Goal: Information Seeking & Learning: Learn about a topic

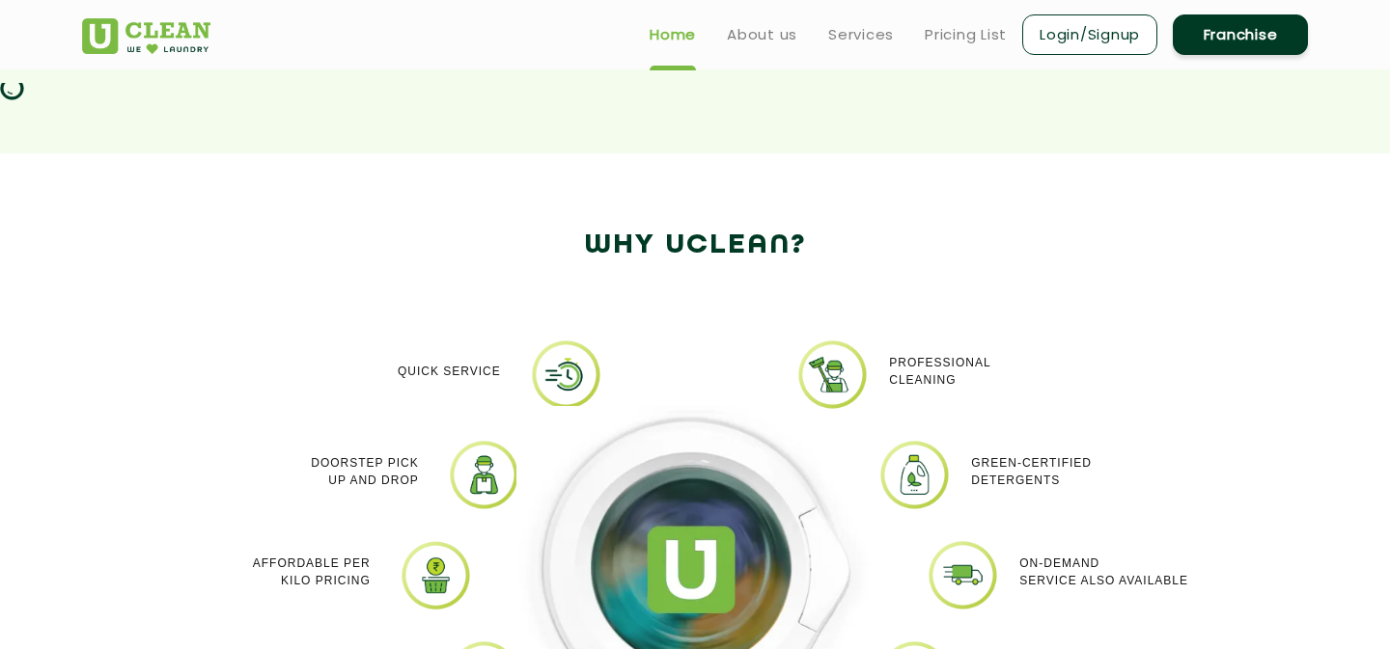
scroll to position [940, 0]
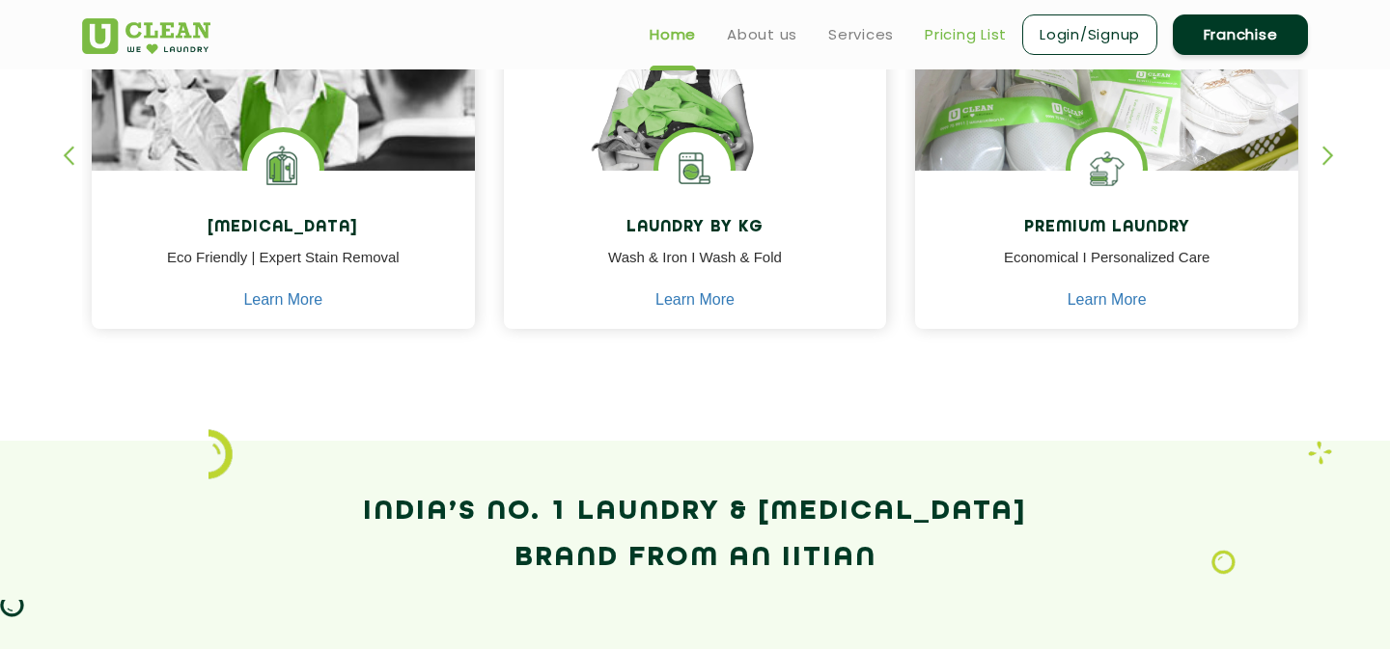
click at [976, 43] on link "Pricing List" at bounding box center [965, 34] width 82 height 23
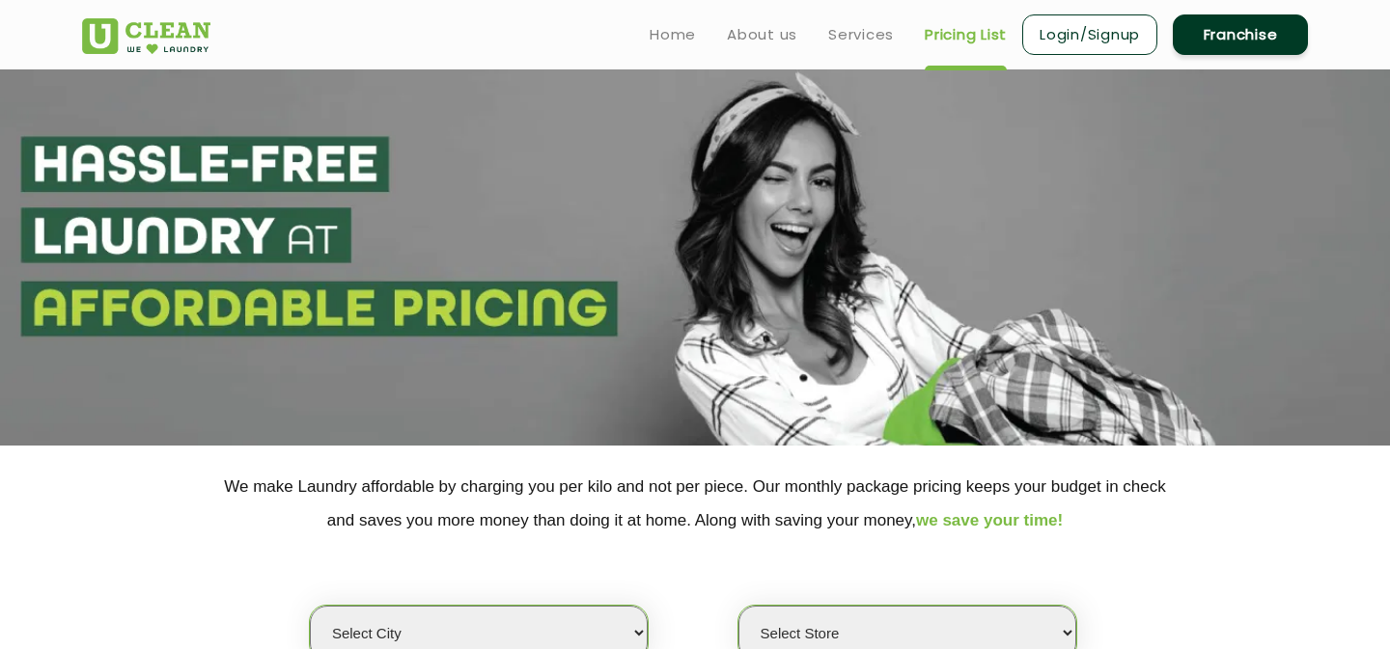
click at [1232, 487] on p "We make Laundry affordable by charging you per kilo and not per piece. Our mont…" at bounding box center [695, 504] width 1226 height 68
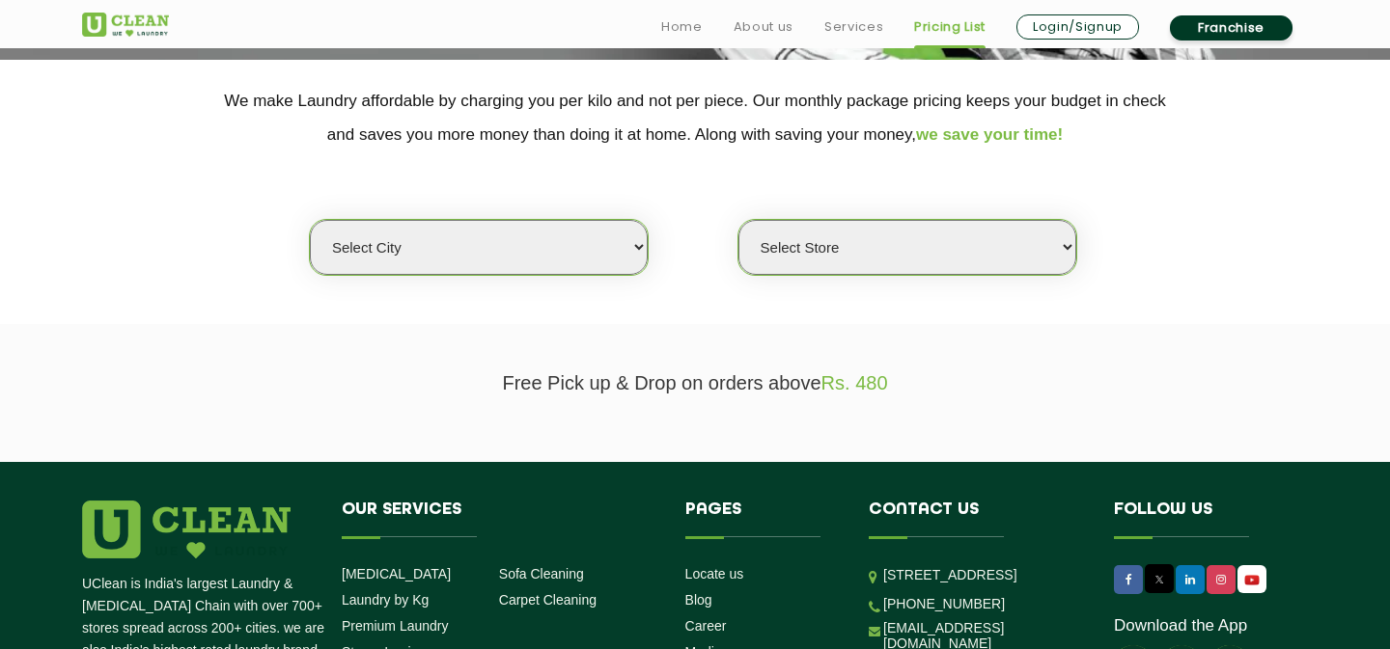
scroll to position [387, 0]
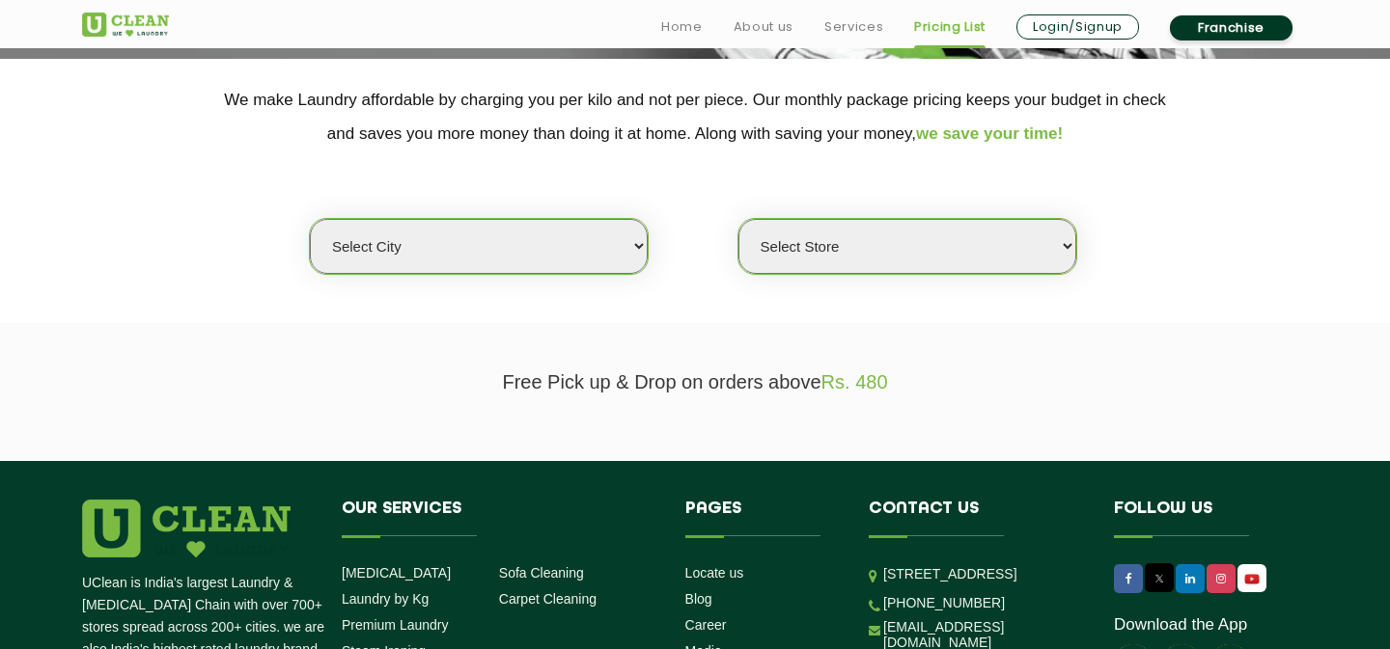
click at [569, 252] on select "Select city [GEOGRAPHIC_DATA] [GEOGRAPHIC_DATA] [GEOGRAPHIC_DATA] [GEOGRAPHIC_D…" at bounding box center [479, 246] width 338 height 55
select select "202"
click at [310, 219] on select "Select city [GEOGRAPHIC_DATA] [GEOGRAPHIC_DATA] [GEOGRAPHIC_DATA] [GEOGRAPHIC_D…" at bounding box center [479, 246] width 338 height 55
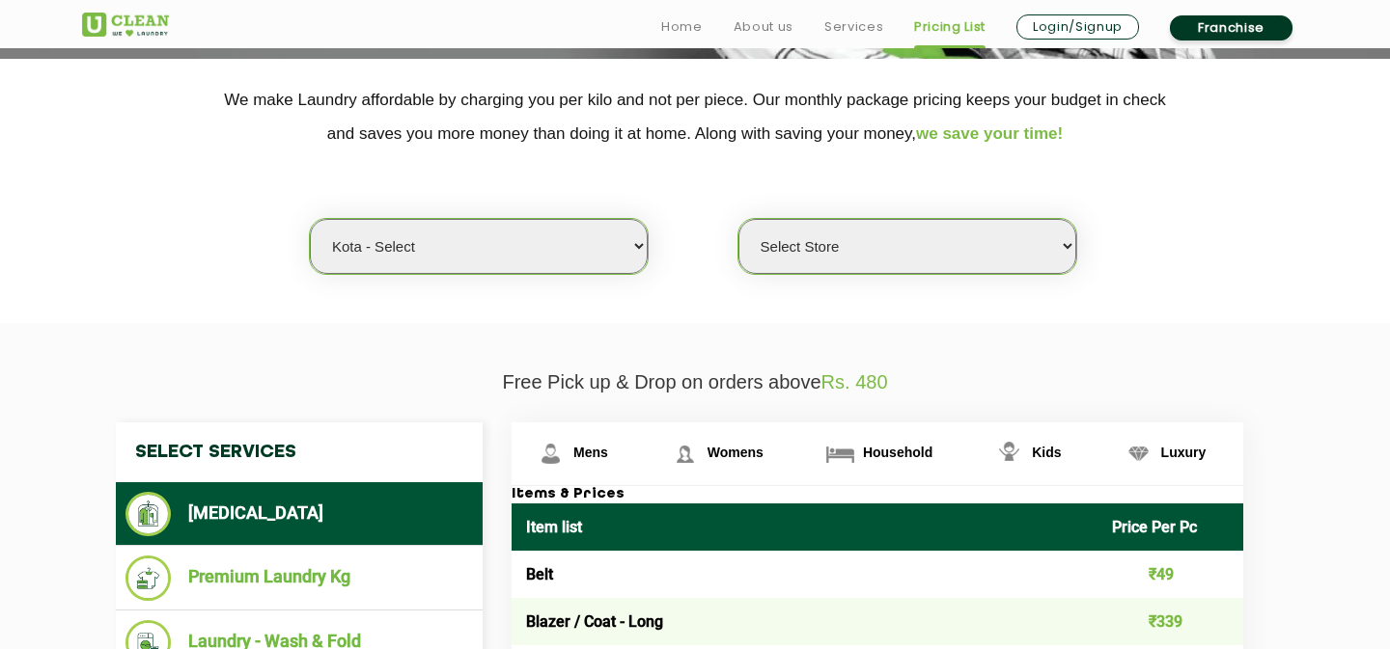
click at [942, 257] on select "Select Store [GEOGRAPHIC_DATA]" at bounding box center [907, 246] width 338 height 55
select select "598"
click at [738, 219] on select "Select Store [GEOGRAPHIC_DATA]" at bounding box center [907, 246] width 338 height 55
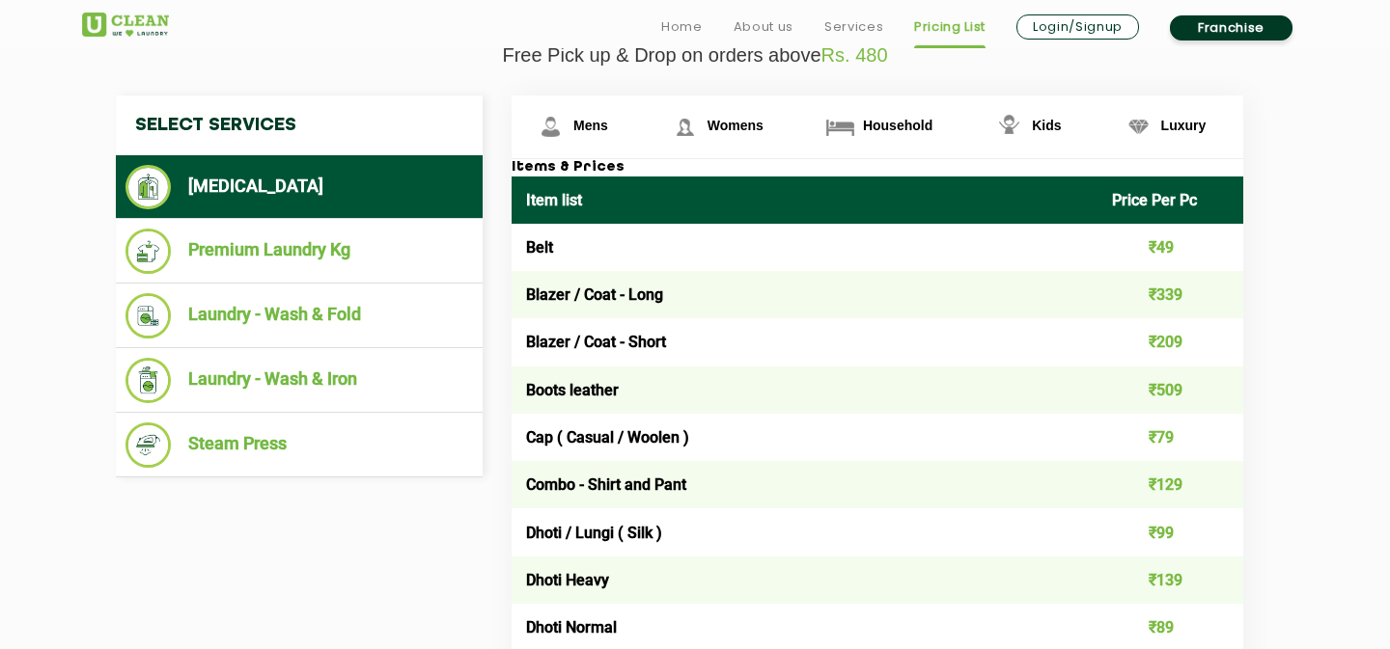
scroll to position [739, 0]
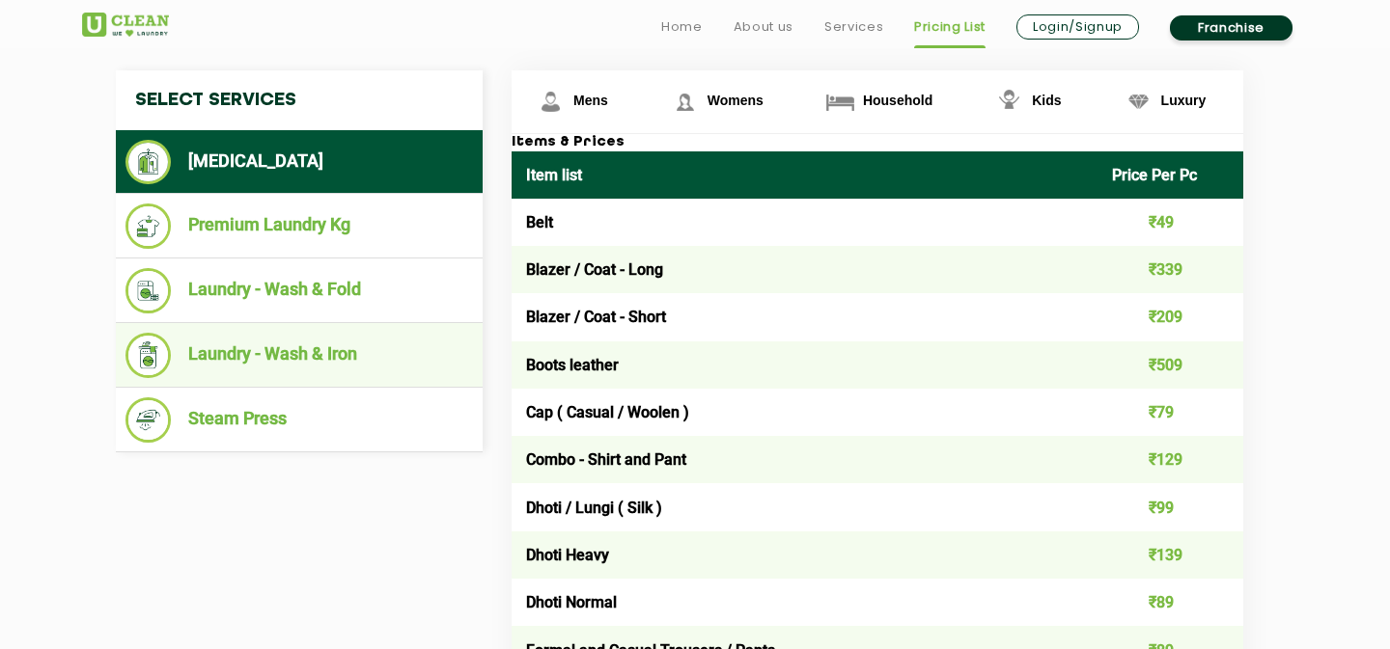
click at [377, 362] on li "Laundry - Wash & Iron" at bounding box center [298, 355] width 347 height 45
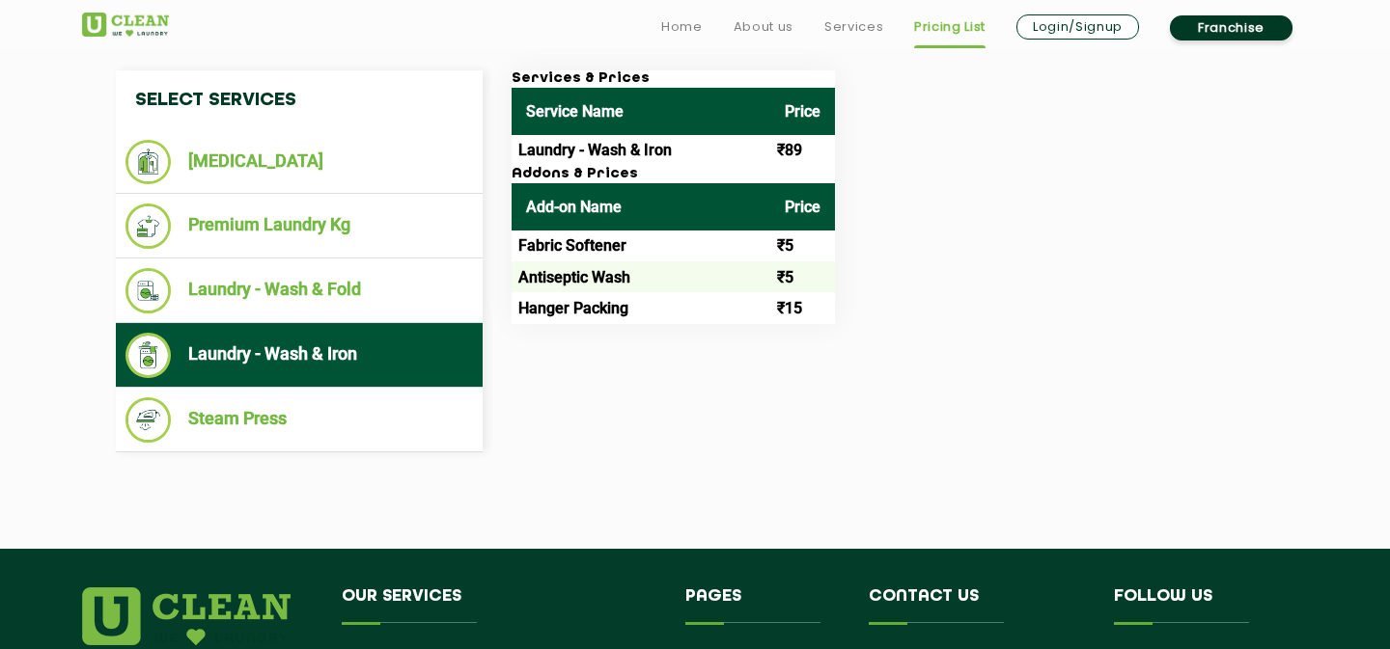
click at [1373, 369] on section "Free Pick up & Drop on orders above Rs. 480 Select Services [MEDICAL_DATA] Prem…" at bounding box center [695, 260] width 1390 height 578
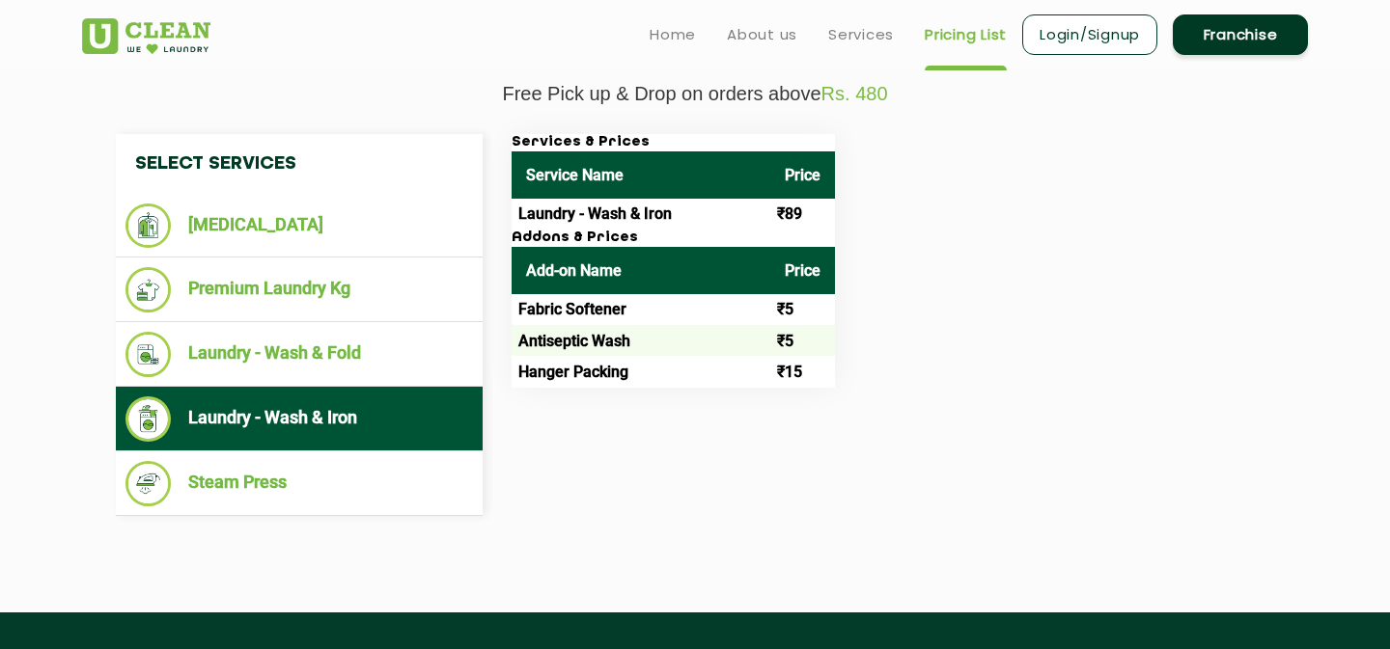
scroll to position [675, 0]
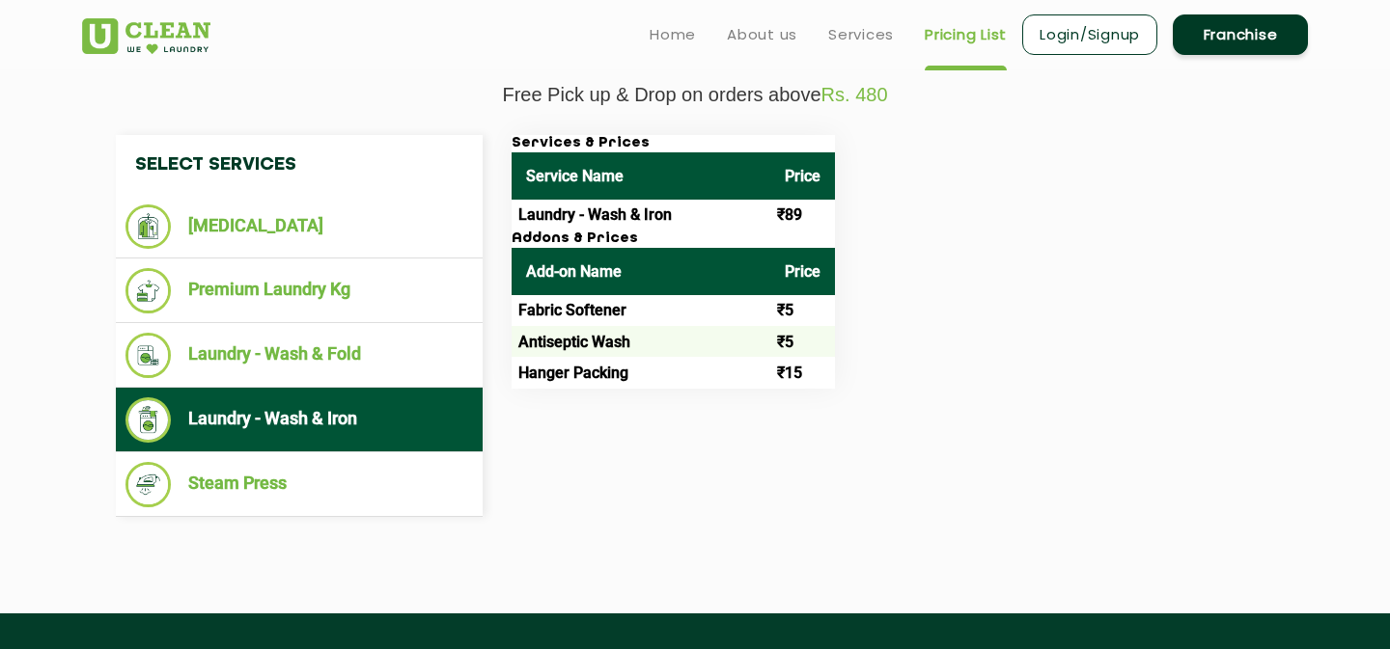
click at [1367, 334] on section "Free Pick up & Drop on orders above Rs. 480 Select Services [MEDICAL_DATA] Prem…" at bounding box center [695, 325] width 1390 height 578
click at [1344, 339] on section "Free Pick up & Drop on orders above Rs. 480 Select Services [MEDICAL_DATA] Prem…" at bounding box center [695, 325] width 1390 height 578
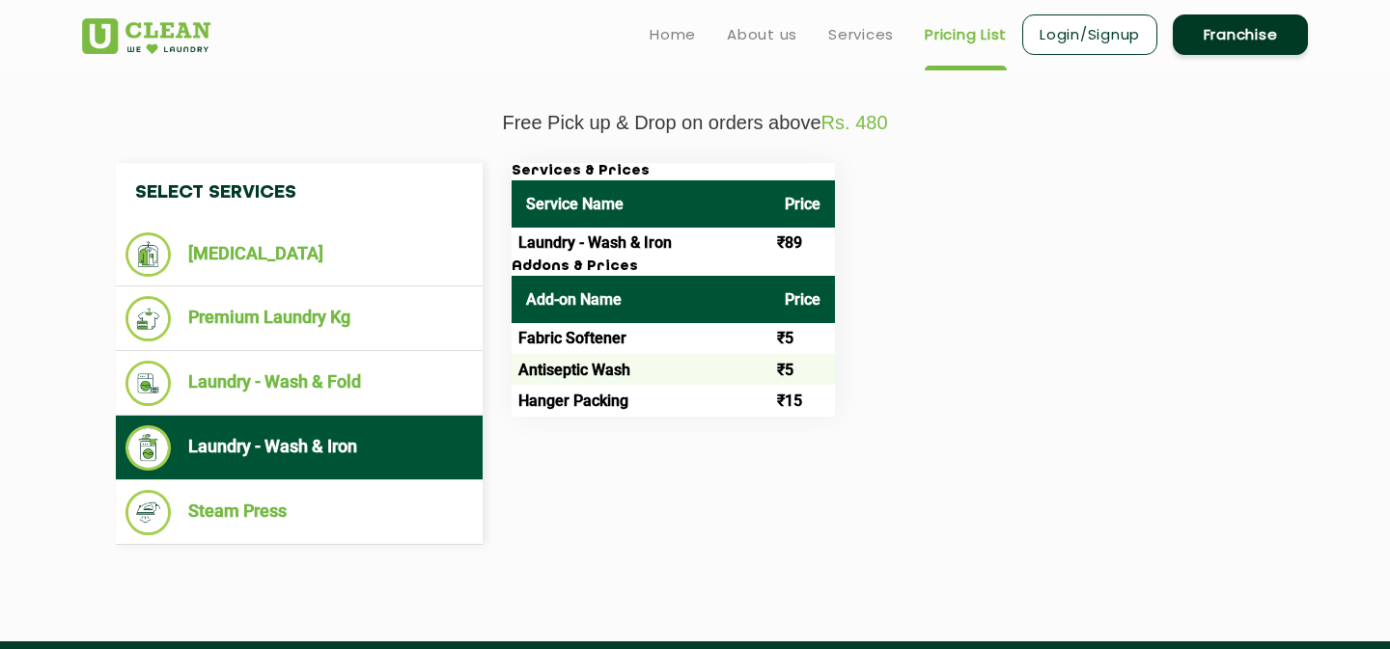
scroll to position [635, 0]
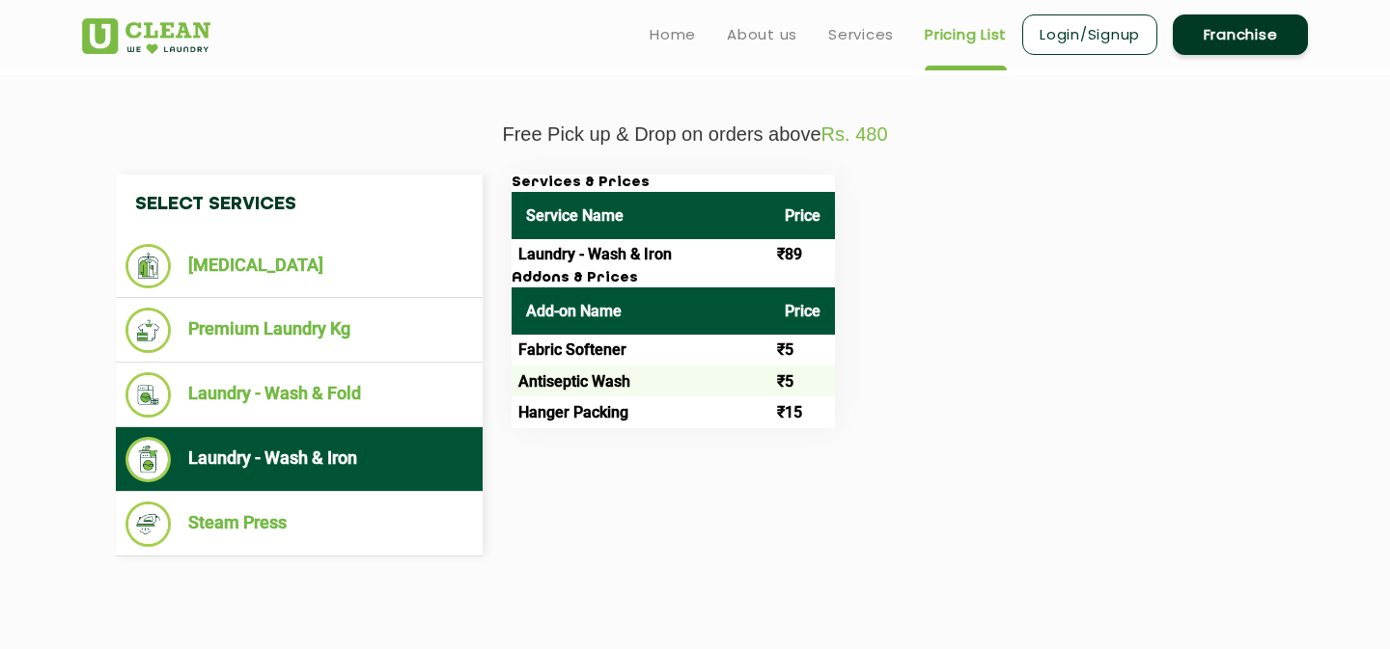
click at [1345, 306] on section "Free Pick up & Drop on orders above Rs. 480 Select Services [MEDICAL_DATA] Prem…" at bounding box center [695, 364] width 1390 height 578
click at [1029, 278] on div "Services & Prices Service Name Price Laundry - Wash & Iron ₹89 Addons & Prices …" at bounding box center [892, 302] width 791 height 254
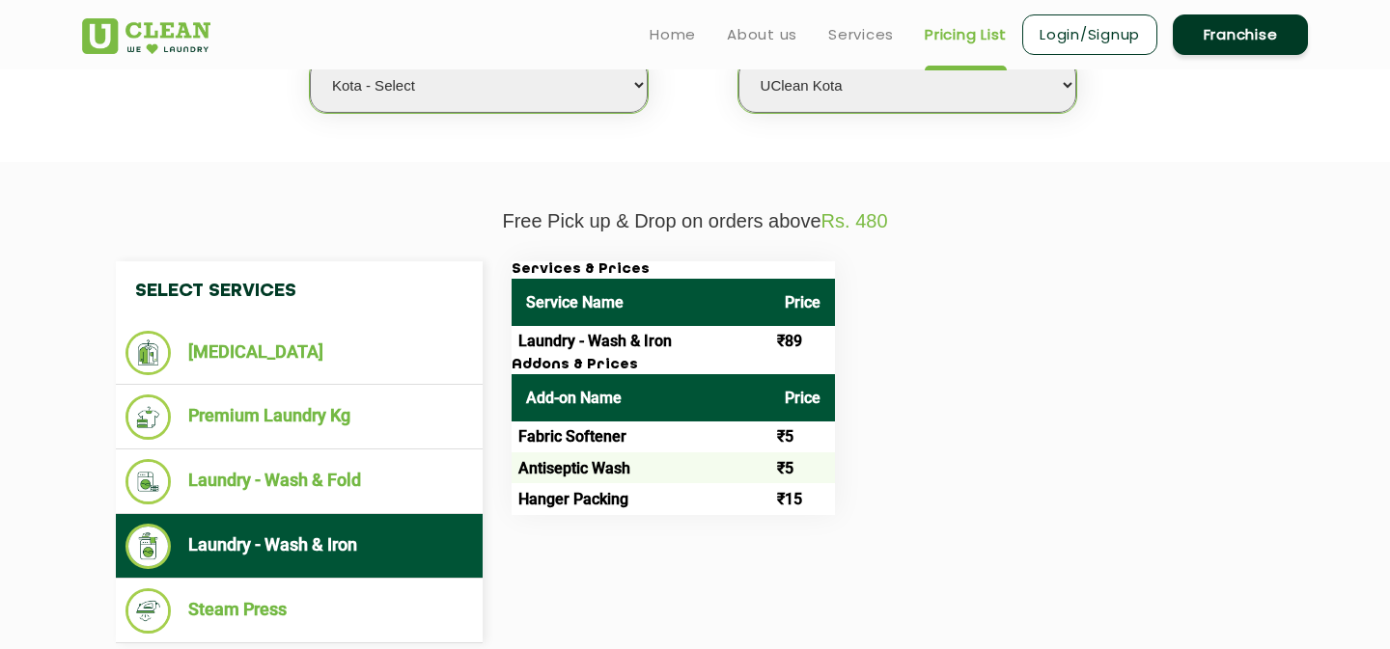
scroll to position [546, 0]
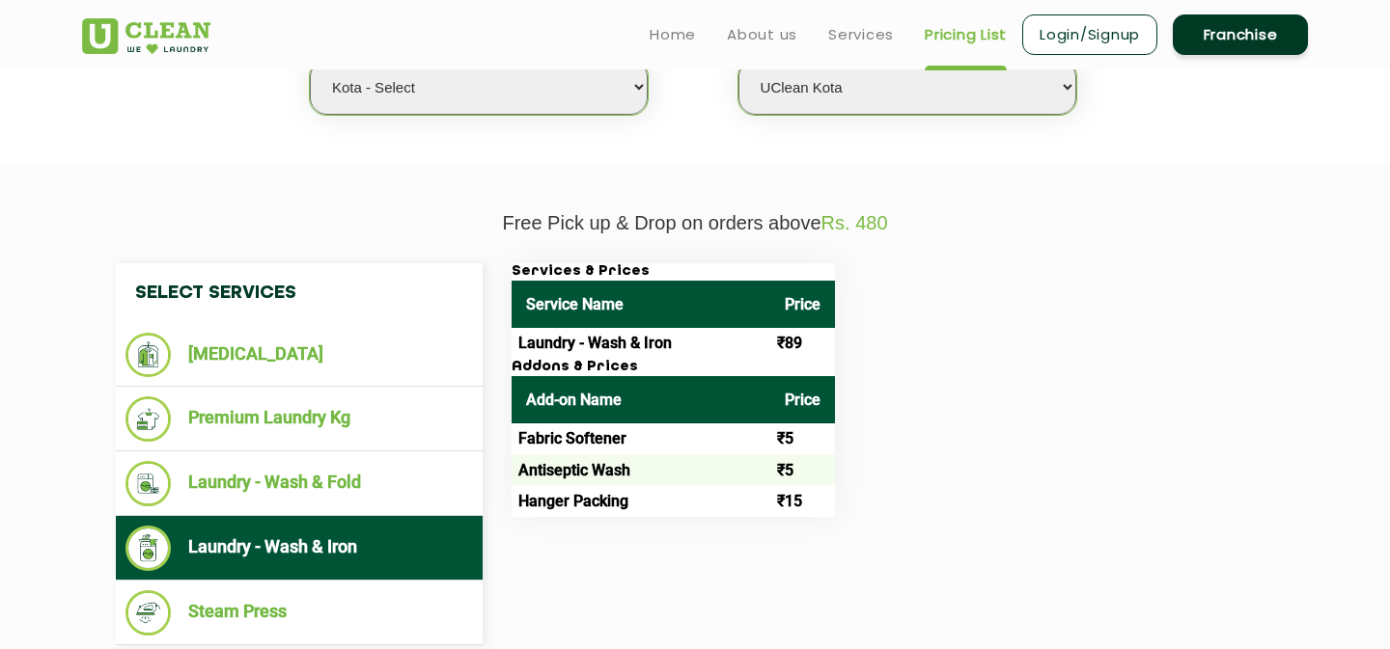
click at [1092, 304] on div "Services & Prices Service Name Price Laundry - Wash & Iron ₹89 Addons & Prices …" at bounding box center [892, 390] width 791 height 254
click at [1113, 348] on div "Services & Prices Service Name Price Laundry - Wash & Iron ₹89 Addons & Prices …" at bounding box center [892, 390] width 791 height 254
click at [1159, 441] on div "Services & Prices Service Name Price Laundry - Wash & Iron ₹89 Addons & Prices …" at bounding box center [892, 390] width 791 height 254
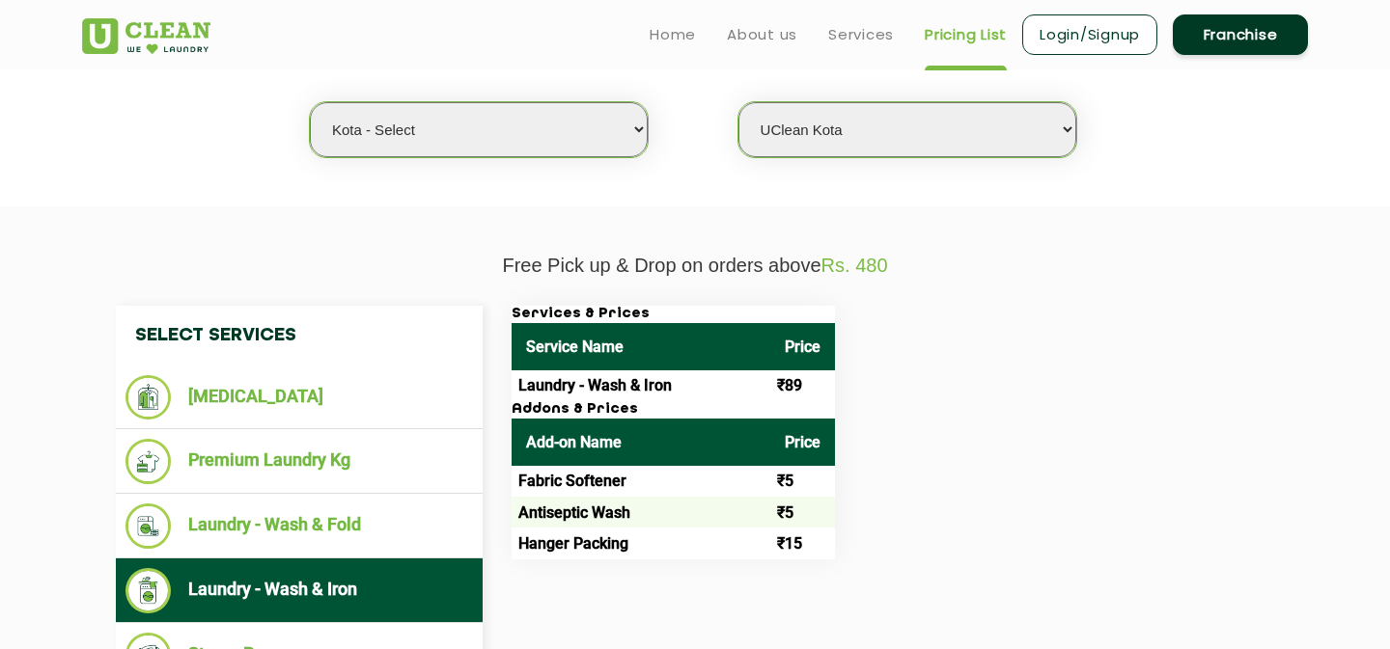
scroll to position [493, 0]
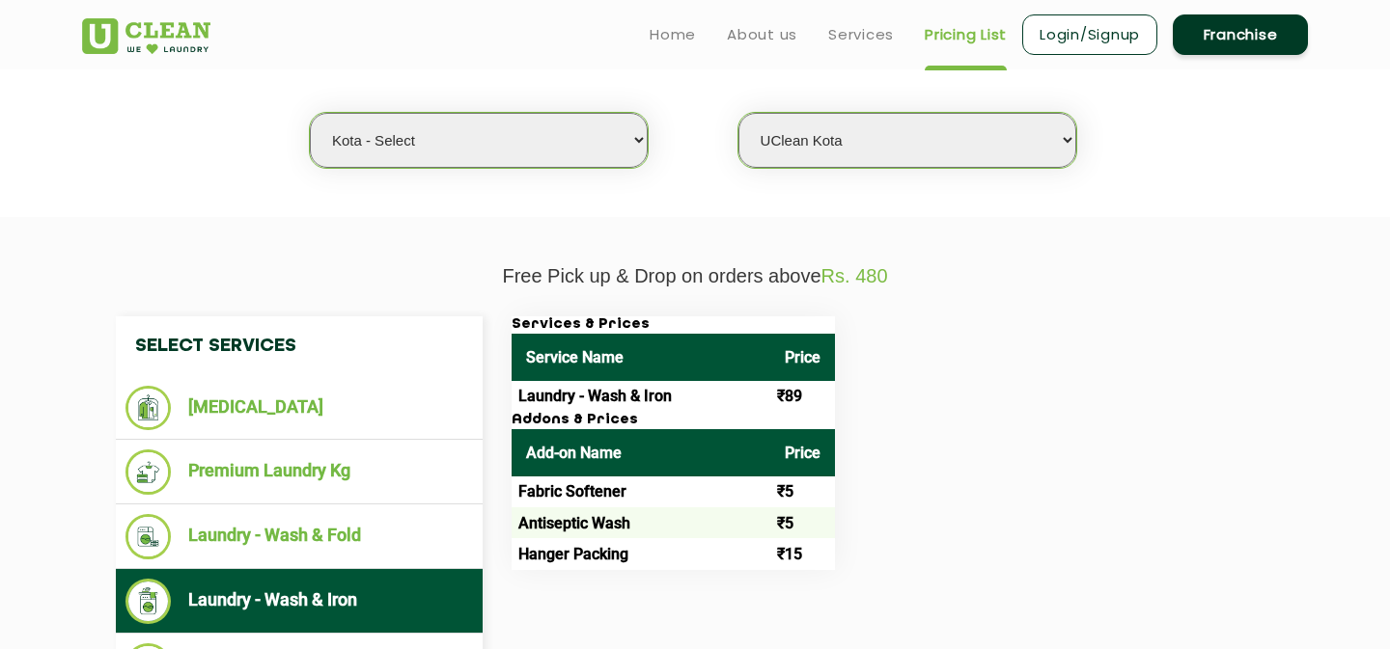
click at [980, 145] on select "Select Store [GEOGRAPHIC_DATA]" at bounding box center [907, 140] width 338 height 55
click at [738, 113] on select "Select Store [GEOGRAPHIC_DATA]" at bounding box center [907, 140] width 338 height 55
click at [1047, 386] on div "Services & Prices Service Name Price Laundry - Wash & Iron ₹89 Addons & Prices …" at bounding box center [892, 444] width 791 height 254
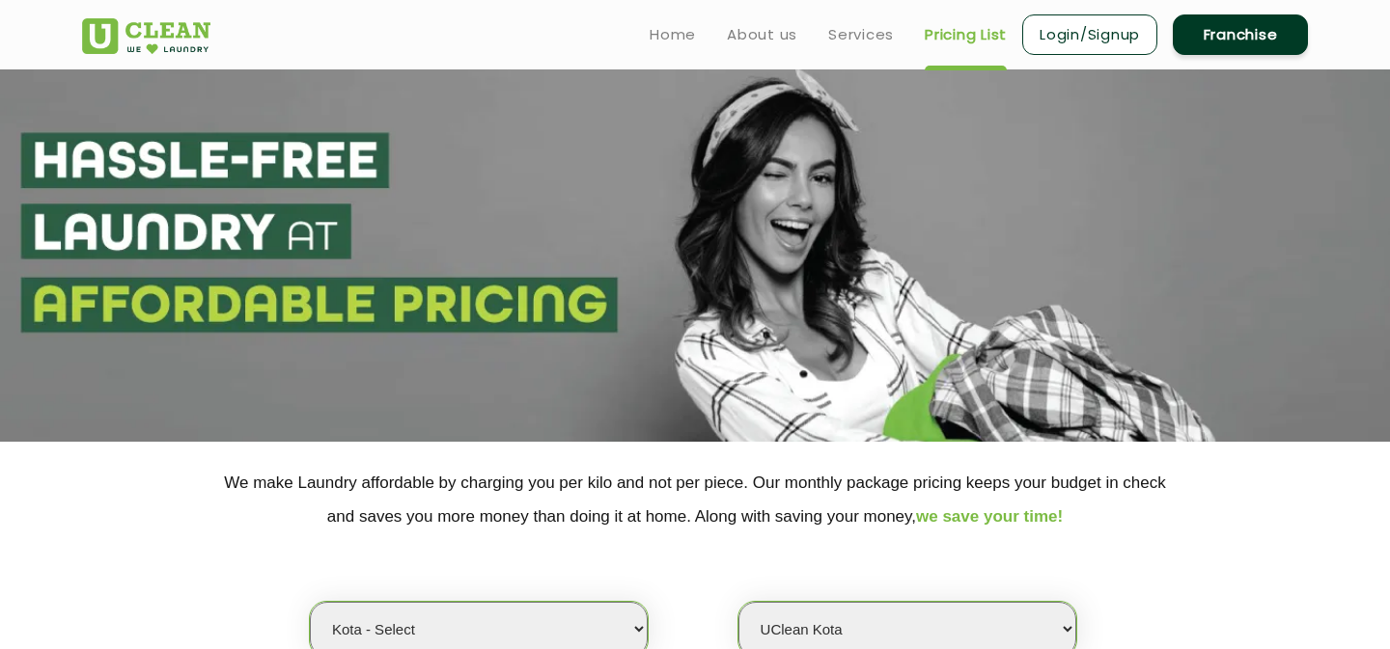
scroll to position [0, 0]
